Goal: Submit feedback/report problem

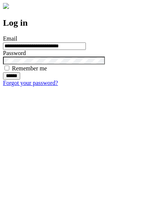
click at [20, 80] on input "******" at bounding box center [11, 75] width 17 height 7
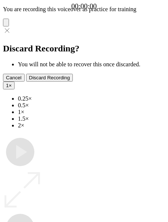
type input "**********"
